Goal: Information Seeking & Learning: Compare options

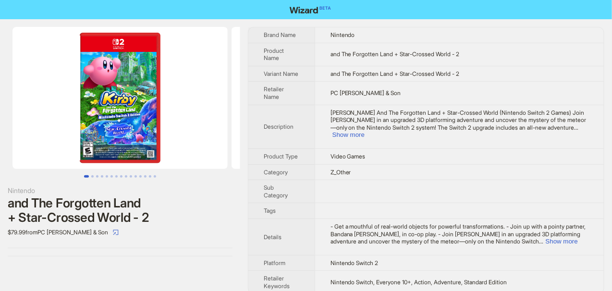
scroll to position [1, 0]
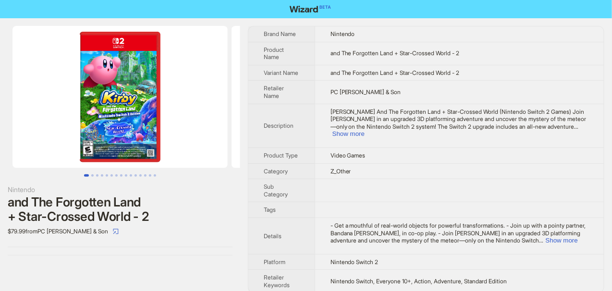
click at [189, 75] on img at bounding box center [119, 97] width 215 height 142
drag, startPoint x: 113, startPoint y: 31, endPoint x: 204, endPoint y: 60, distance: 95.2
click at [204, 60] on img at bounding box center [119, 97] width 215 height 142
click at [364, 130] on button "Show more" at bounding box center [348, 133] width 32 height 7
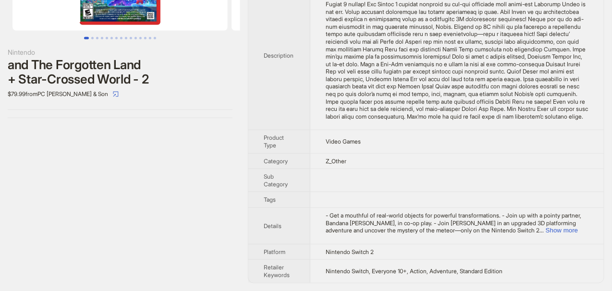
scroll to position [151, 0]
click at [570, 230] on button "Show more" at bounding box center [561, 230] width 32 height 7
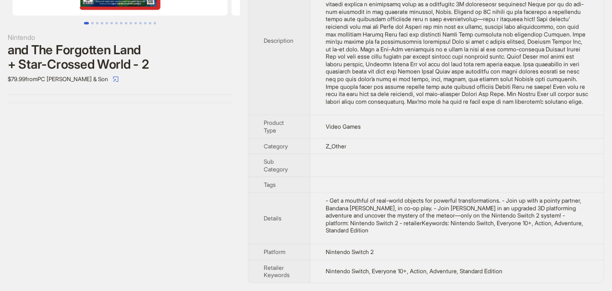
scroll to position [166, 0]
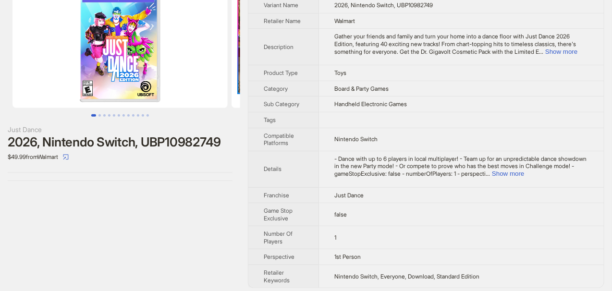
scroll to position [63, 0]
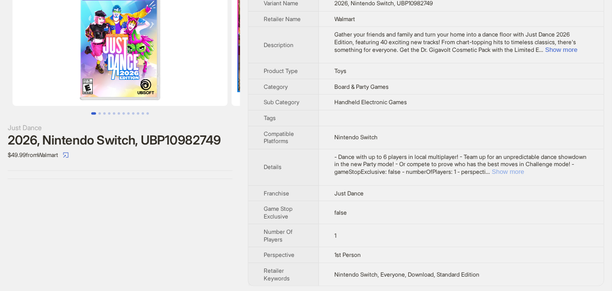
click at [524, 168] on button "Show more" at bounding box center [508, 171] width 32 height 7
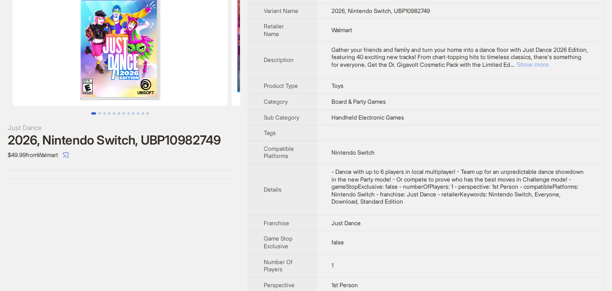
click at [549, 61] on button "Show more" at bounding box center [533, 64] width 32 height 7
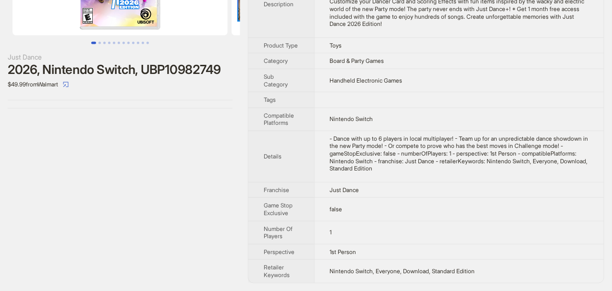
scroll to position [145, 0]
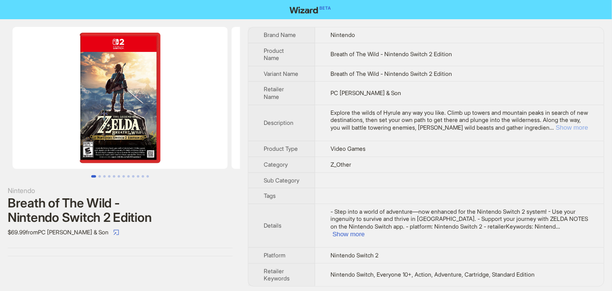
click at [564, 127] on button "Show more" at bounding box center [571, 127] width 32 height 7
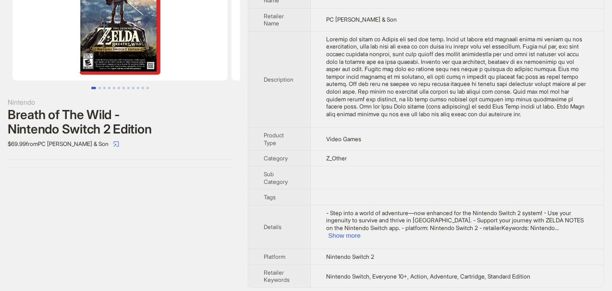
scroll to position [91, 0]
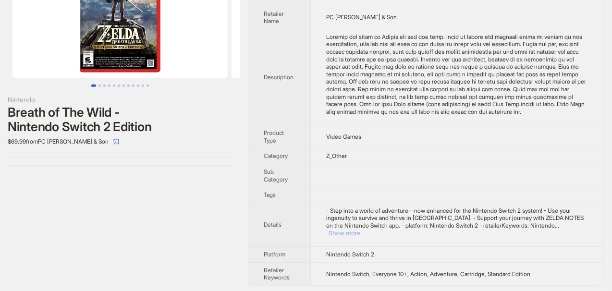
click at [360, 232] on button "Show more" at bounding box center [344, 232] width 32 height 7
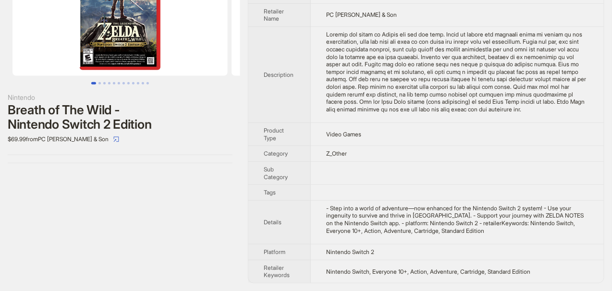
scroll to position [2, 0]
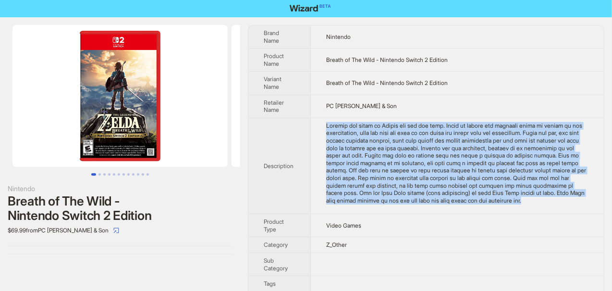
drag, startPoint x: 324, startPoint y: 122, endPoint x: 392, endPoint y: 205, distance: 107.1
click at [392, 205] on td at bounding box center [457, 166] width 293 height 96
copy div "Explore the wilds of Hyrule any way you like. Climb up towers and mountain peak…"
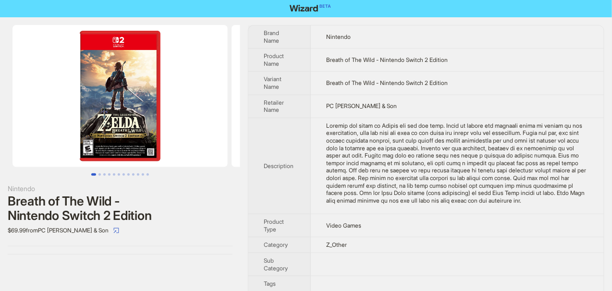
click at [288, 153] on th "Description" at bounding box center [279, 166] width 62 height 96
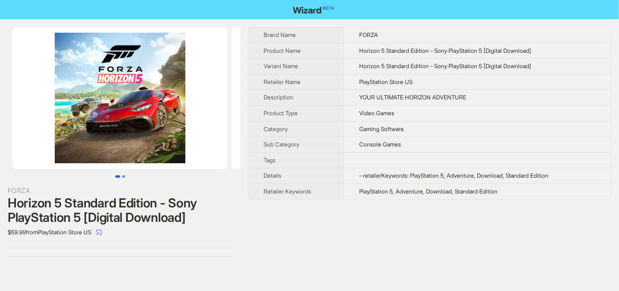
click at [125, 176] on button "Go to slide 2" at bounding box center [123, 176] width 2 height 2
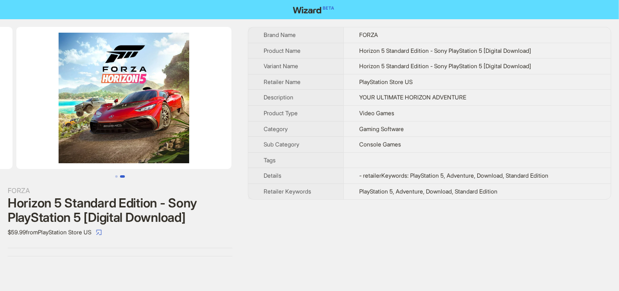
scroll to position [0, 218]
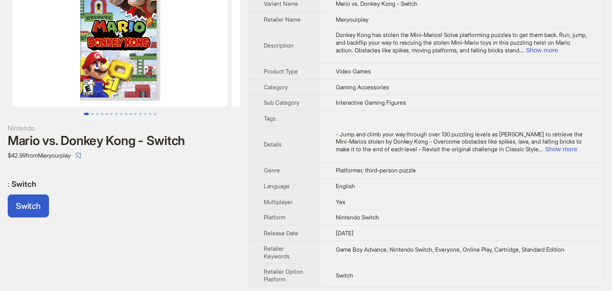
scroll to position [71, 0]
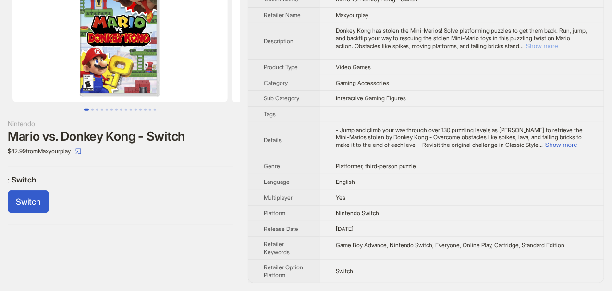
click at [526, 48] on button "Show more" at bounding box center [542, 45] width 32 height 7
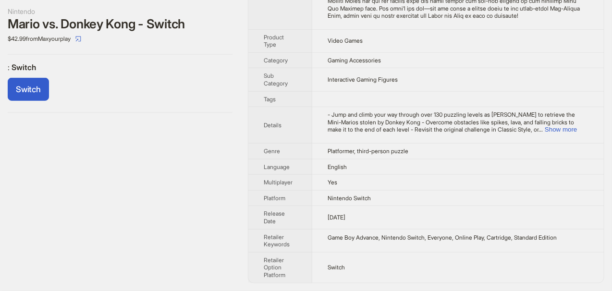
scroll to position [183, 0]
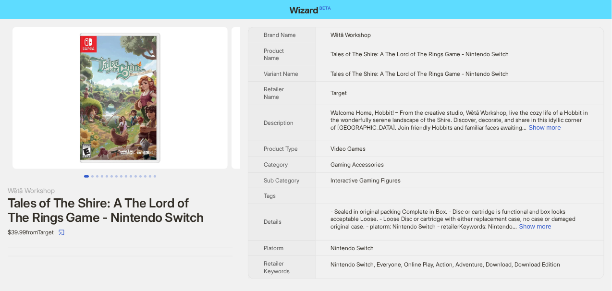
scroll to position [1, 0]
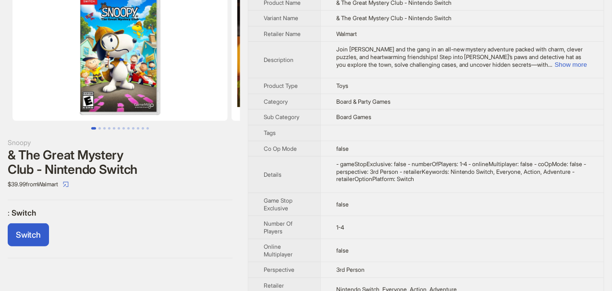
scroll to position [86, 0]
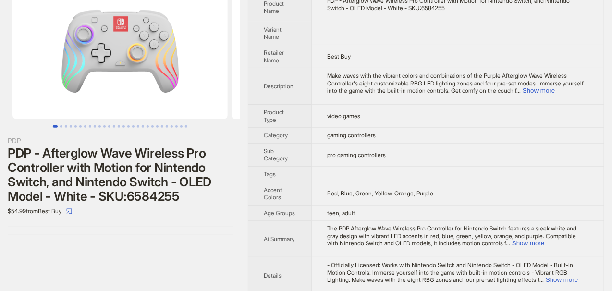
scroll to position [35, 0]
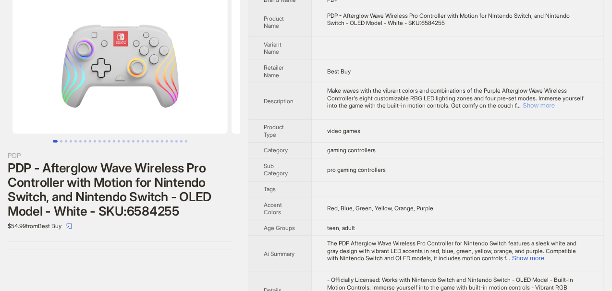
click at [555, 104] on button "Show more" at bounding box center [538, 105] width 32 height 7
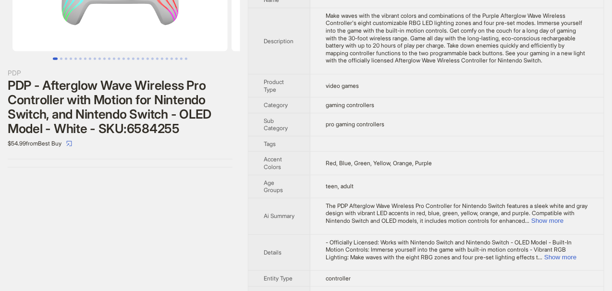
scroll to position [83, 0]
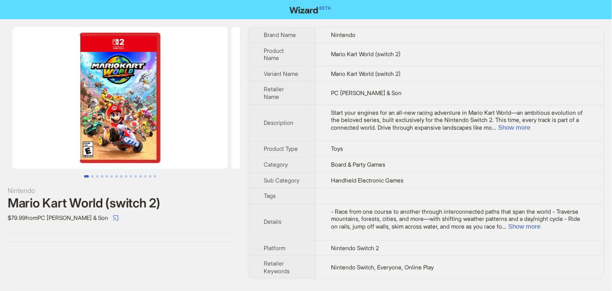
scroll to position [1, 0]
click at [530, 127] on button "Show more" at bounding box center [514, 127] width 32 height 7
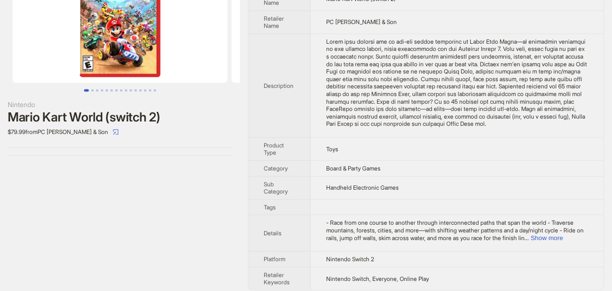
scroll to position [91, 0]
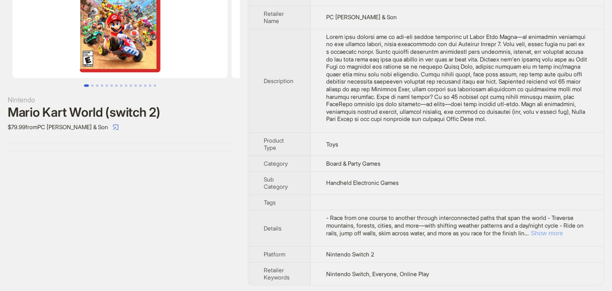
click at [563, 232] on button "Show more" at bounding box center [547, 232] width 32 height 7
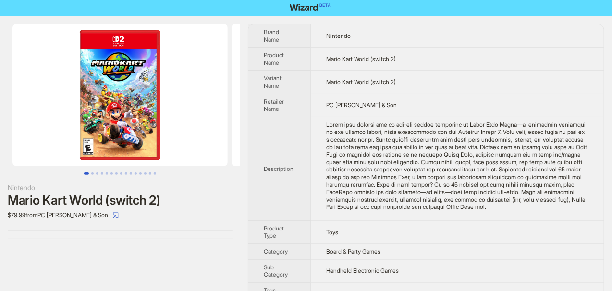
scroll to position [0, 0]
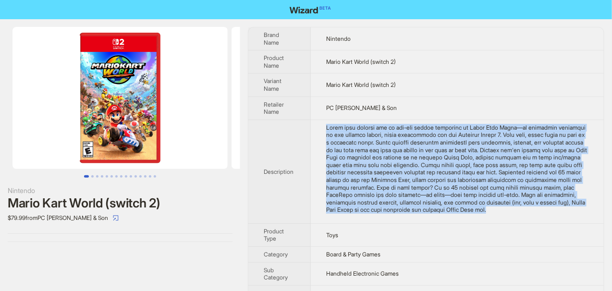
drag, startPoint x: 328, startPoint y: 124, endPoint x: 595, endPoint y: 214, distance: 281.6
click at [595, 214] on td at bounding box center [457, 172] width 293 height 104
copy div "Start your engines for an all-new racing adventure in Mario Kart World—an ambit…"
click at [313, 138] on td at bounding box center [457, 172] width 293 height 104
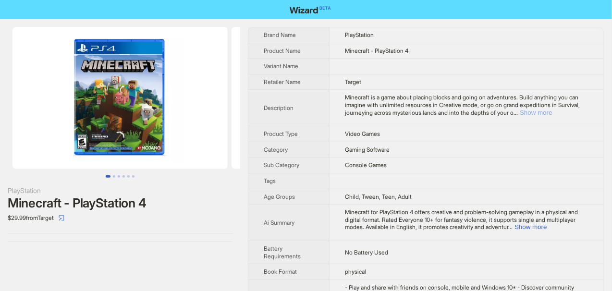
click at [552, 114] on button "Show more" at bounding box center [535, 112] width 32 height 7
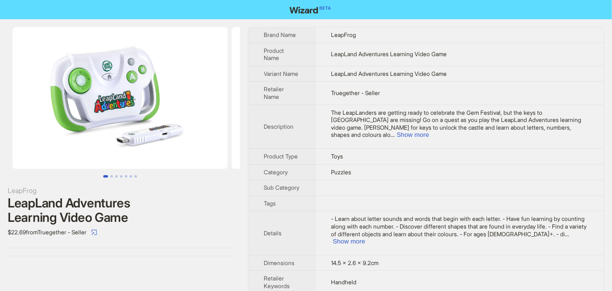
click at [372, 152] on td "Toys" at bounding box center [459, 156] width 289 height 16
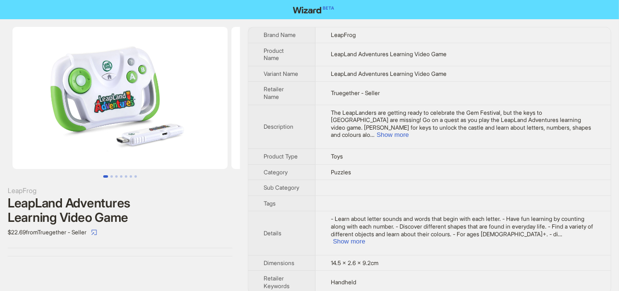
click at [355, 137] on td "The LeapLanders are getting ready to celebrate the Gem Festival, but the keys t…" at bounding box center [462, 127] width 295 height 44
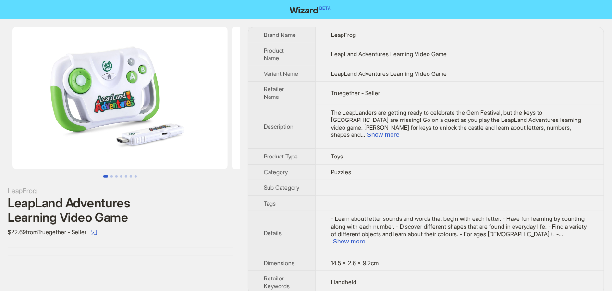
click at [356, 135] on td "The LeapLanders are getting ready to celebrate the Gem Festival, but the keys t…" at bounding box center [459, 127] width 288 height 44
click at [359, 135] on td "The LeapLanders are getting ready to celebrate the Gem Festival, but the keys t…" at bounding box center [459, 127] width 288 height 44
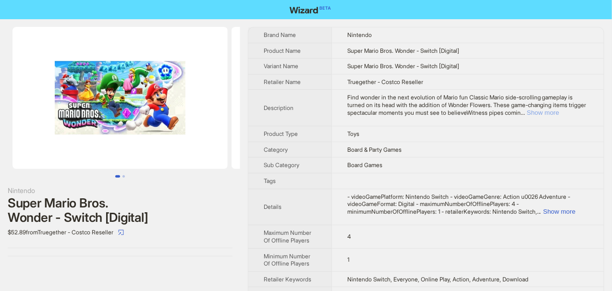
drag, startPoint x: 564, startPoint y: 114, endPoint x: 537, endPoint y: 127, distance: 30.1
click at [559, 114] on button "Show more" at bounding box center [543, 112] width 32 height 7
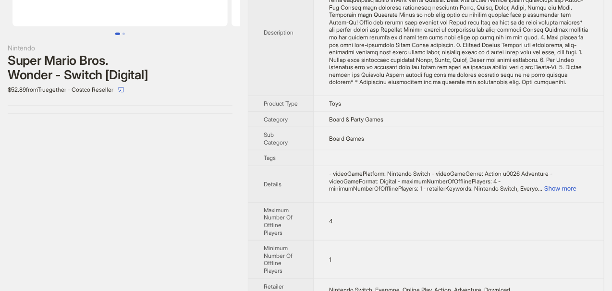
scroll to position [144, 0]
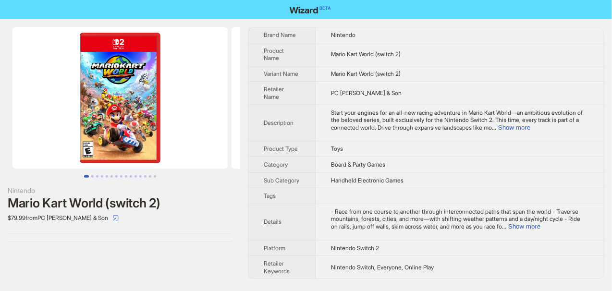
scroll to position [1, 0]
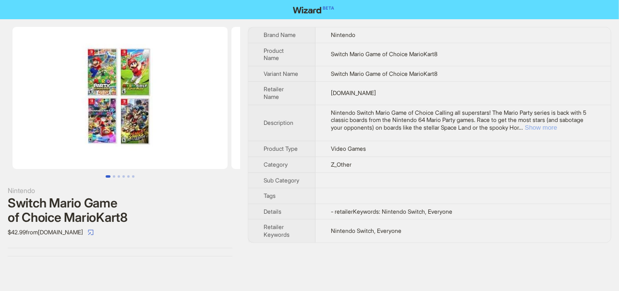
click at [557, 125] on button "Show more" at bounding box center [541, 127] width 32 height 7
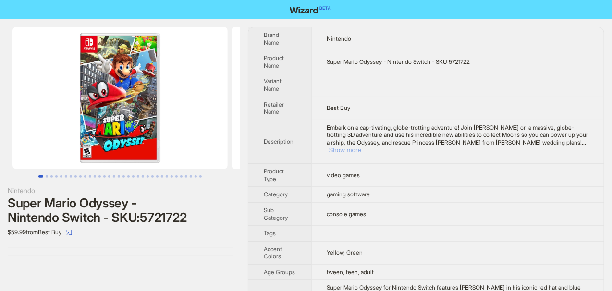
click at [361, 146] on button "Show more" at bounding box center [345, 149] width 32 height 7
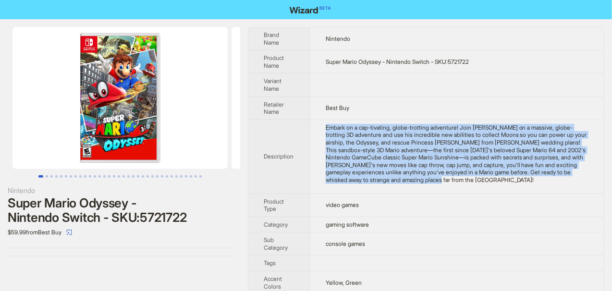
drag, startPoint x: 327, startPoint y: 125, endPoint x: 519, endPoint y: 181, distance: 200.2
click at [519, 181] on div "Embark on a cap-tivating, globe-trotting adventure! Join Mario on a massive, gl…" at bounding box center [457, 154] width 263 height 60
copy div "Embark on a cap-tivating, globe-trotting adventure! Join Mario on a massive, gl…"
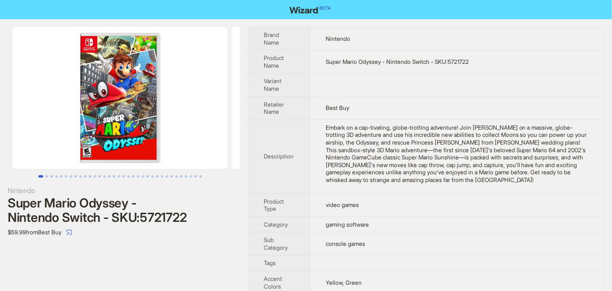
click at [449, 81] on td at bounding box center [457, 84] width 294 height 23
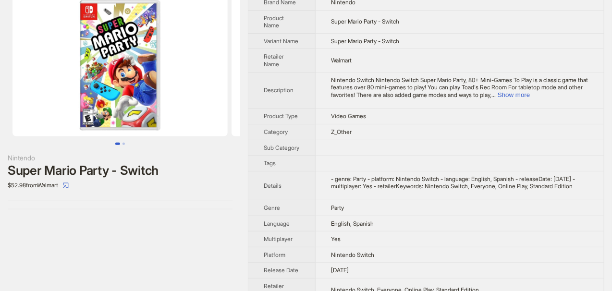
scroll to position [48, 0]
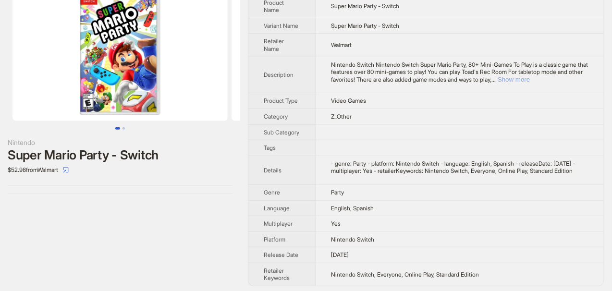
click at [530, 80] on button "Show more" at bounding box center [513, 79] width 32 height 7
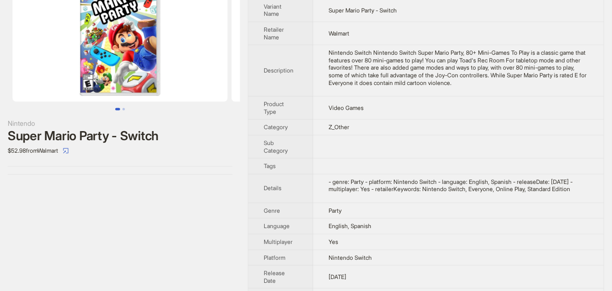
scroll to position [52, 0]
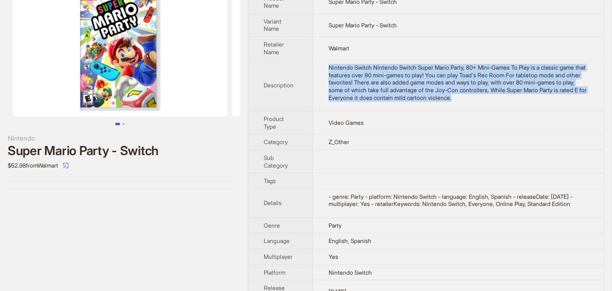
drag, startPoint x: 331, startPoint y: 64, endPoint x: 538, endPoint y: 101, distance: 210.2
click at [538, 101] on td "Nintendo Switch Nintendo Switch Super Mario Party, 80+ Mini-Games To Play is a …" at bounding box center [458, 85] width 290 height 51
copy div "Nintendo Switch Nintendo Switch Super Mario Party, 80+ Mini-Games To Play is a …"
click at [437, 69] on div "Nintendo Switch Nintendo Switch Super Mario Party, 80+ Mini-Games To Play is a …" at bounding box center [458, 82] width 260 height 37
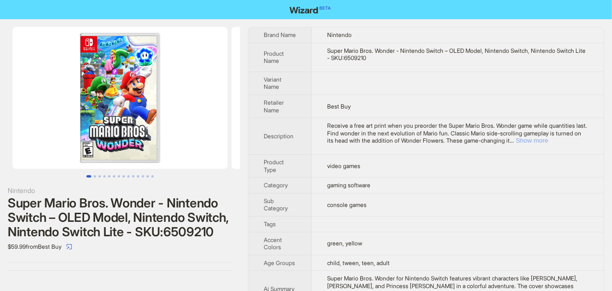
click at [548, 144] on button "Show more" at bounding box center [532, 140] width 32 height 7
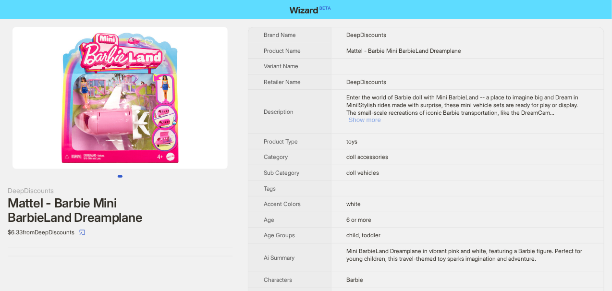
click at [381, 116] on button "Show more" at bounding box center [365, 119] width 32 height 7
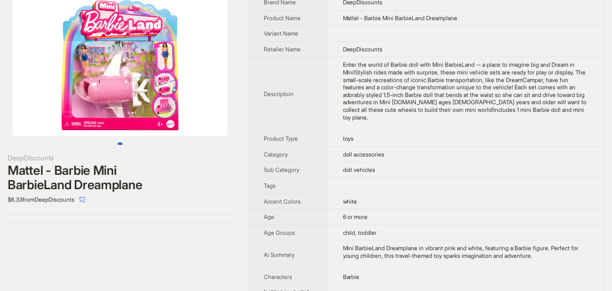
scroll to position [48, 0]
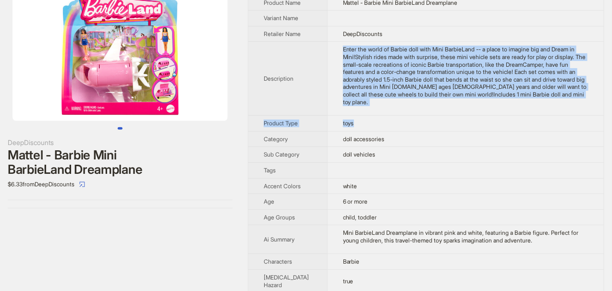
drag, startPoint x: 328, startPoint y: 68, endPoint x: 585, endPoint y: 132, distance: 264.7
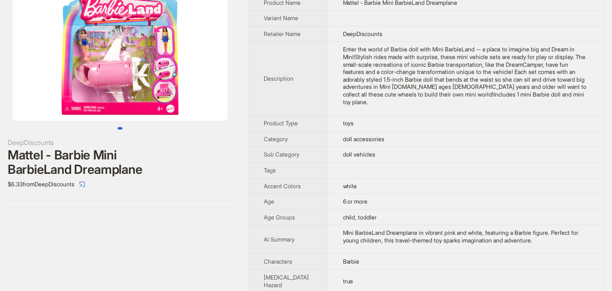
click at [388, 42] on td "DeepDiscounts" at bounding box center [465, 34] width 277 height 16
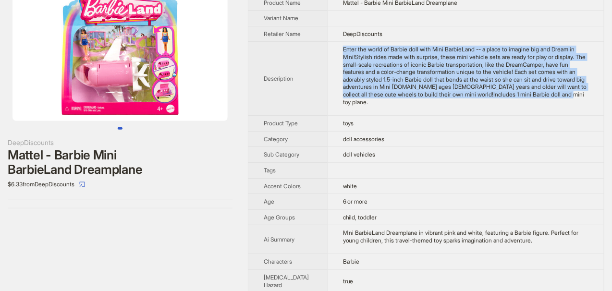
drag, startPoint x: 330, startPoint y: 71, endPoint x: 562, endPoint y: 121, distance: 237.8
click at [562, 116] on td "Enter the world of Barbie doll with Mini BarbieLand -- a place to imagine big a…" at bounding box center [465, 79] width 277 height 74
copy div "Enter the world of Barbie doll with Mini BarbieLand -- a place to imagine big a…"
click at [494, 116] on td "Enter the world of Barbie doll with Mini BarbieLand -- a place to imagine big a…" at bounding box center [465, 79] width 277 height 74
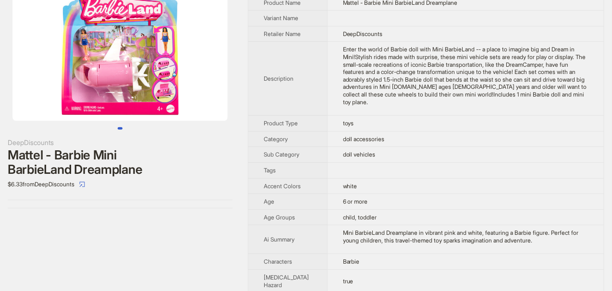
click at [292, 72] on th "Description" at bounding box center [287, 79] width 79 height 74
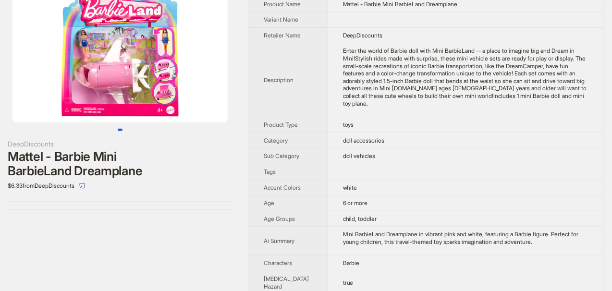
scroll to position [0, 0]
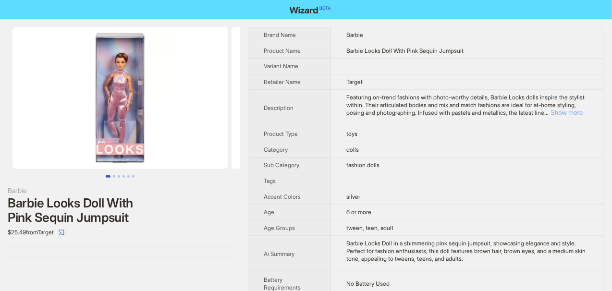
click at [563, 111] on button "Show more" at bounding box center [566, 112] width 32 height 7
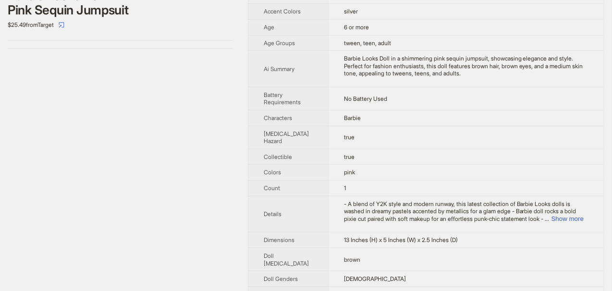
scroll to position [288, 0]
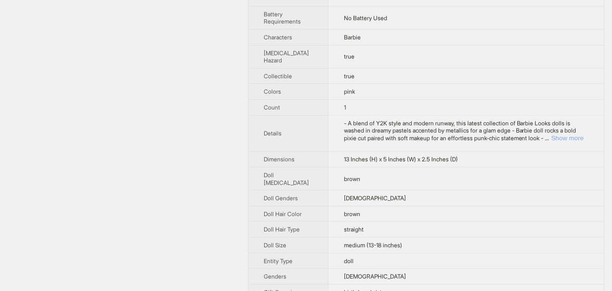
click at [567, 135] on button "Show more" at bounding box center [567, 137] width 32 height 7
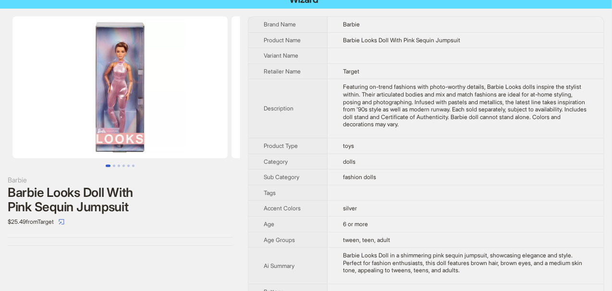
scroll to position [0, 0]
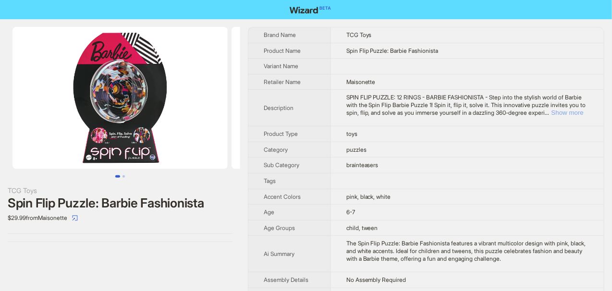
click at [562, 114] on button "Show more" at bounding box center [567, 112] width 32 height 7
